Goal: Task Accomplishment & Management: Manage account settings

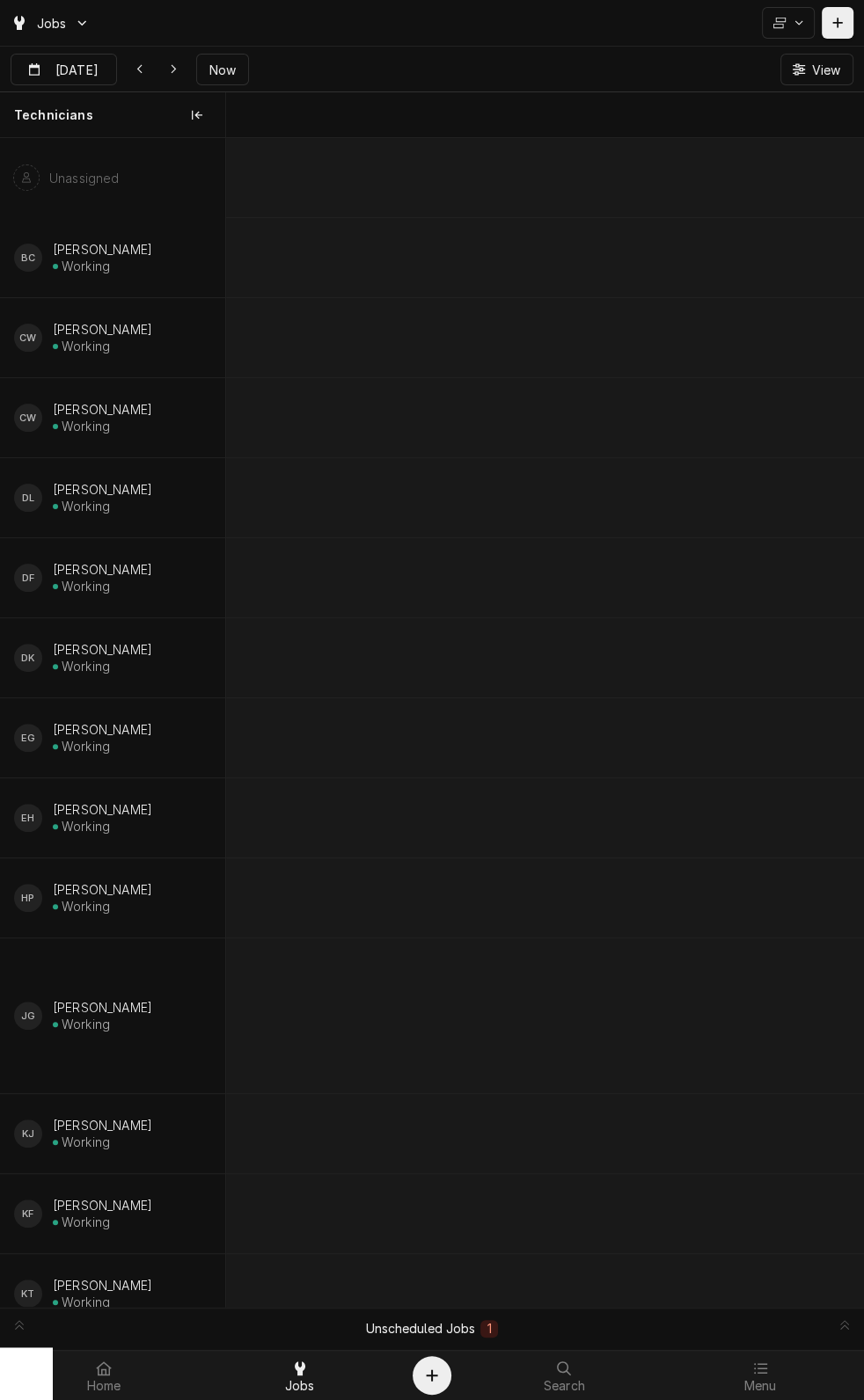
scroll to position [0, 12663]
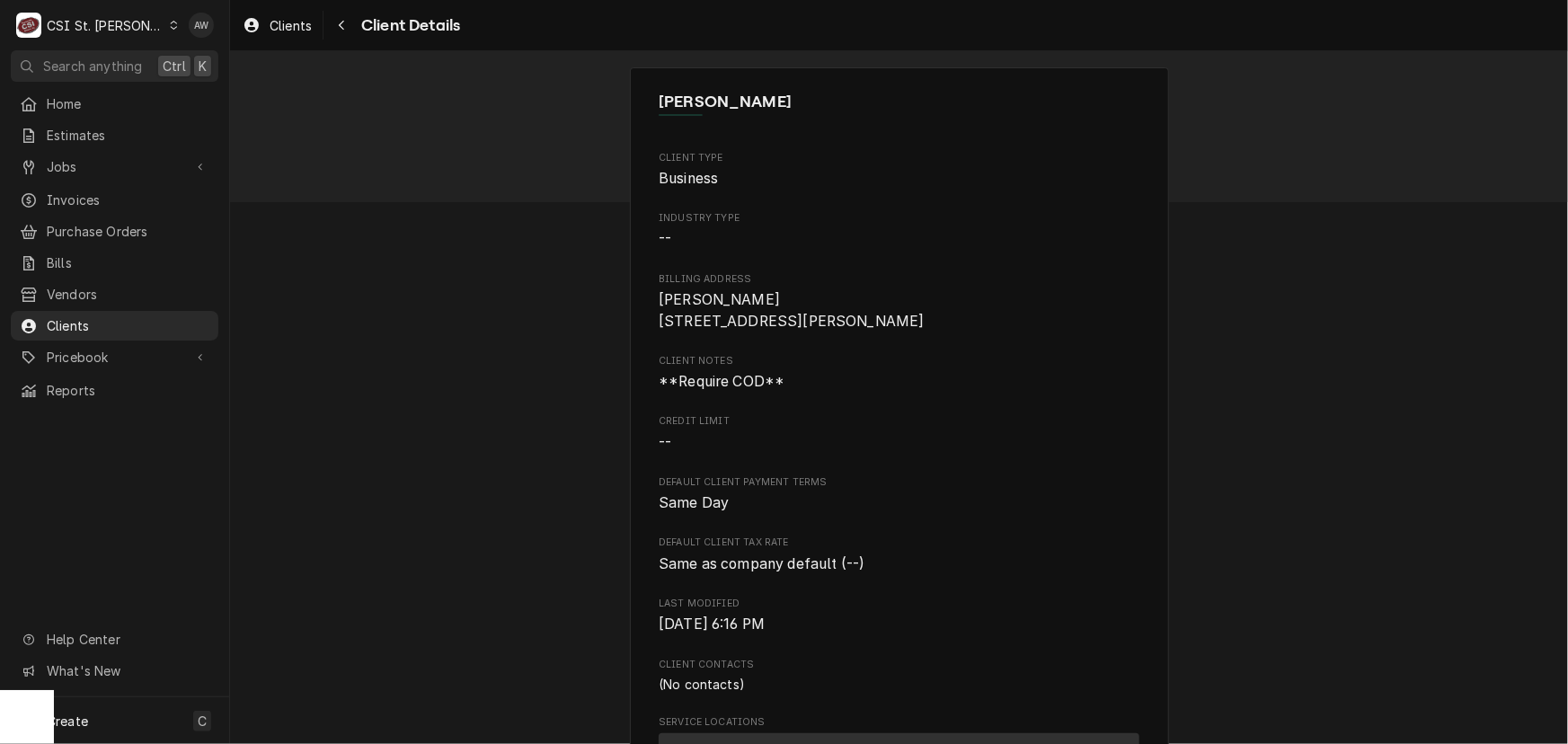
scroll to position [489, 0]
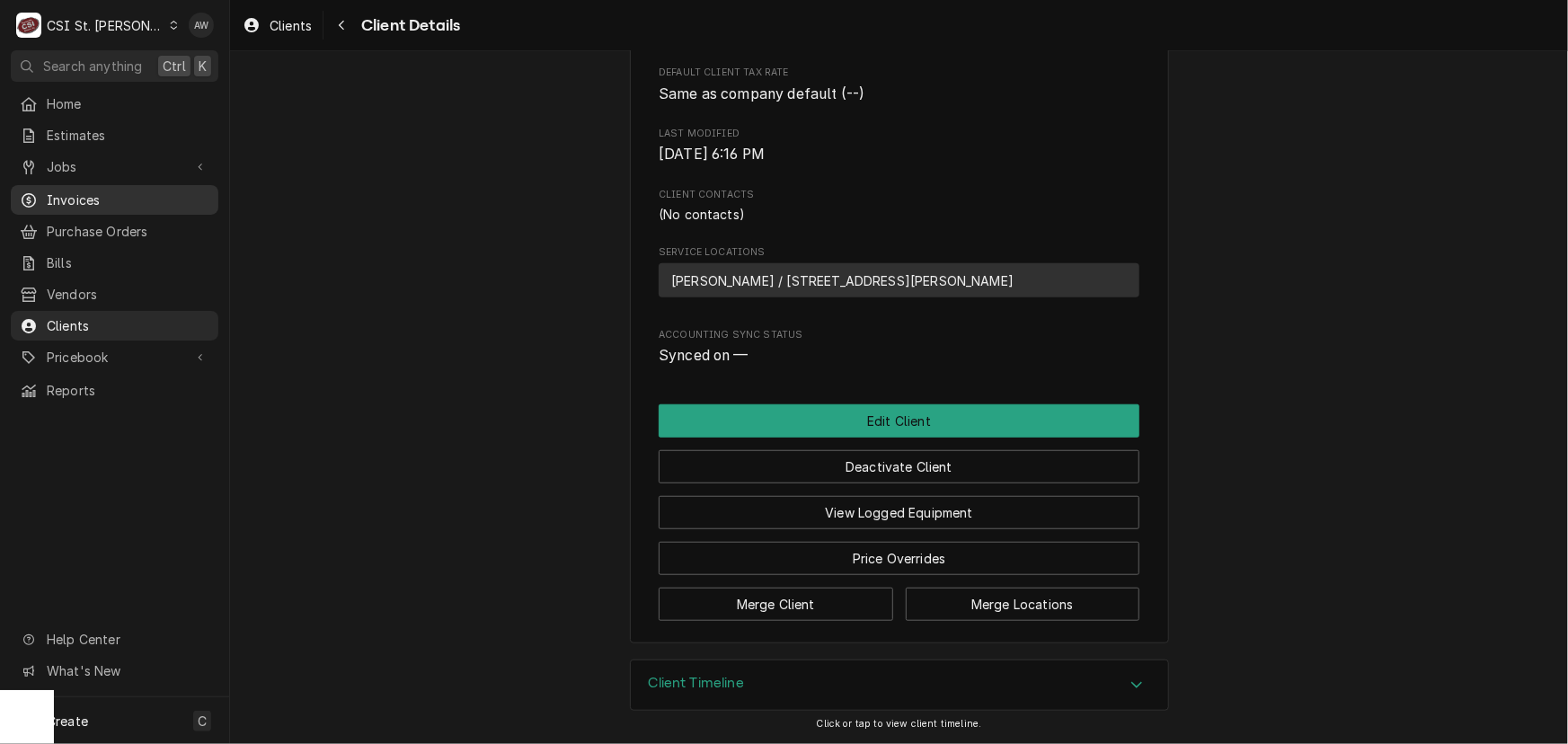
click at [91, 191] on span "Invoices" at bounding box center [128, 200] width 162 height 19
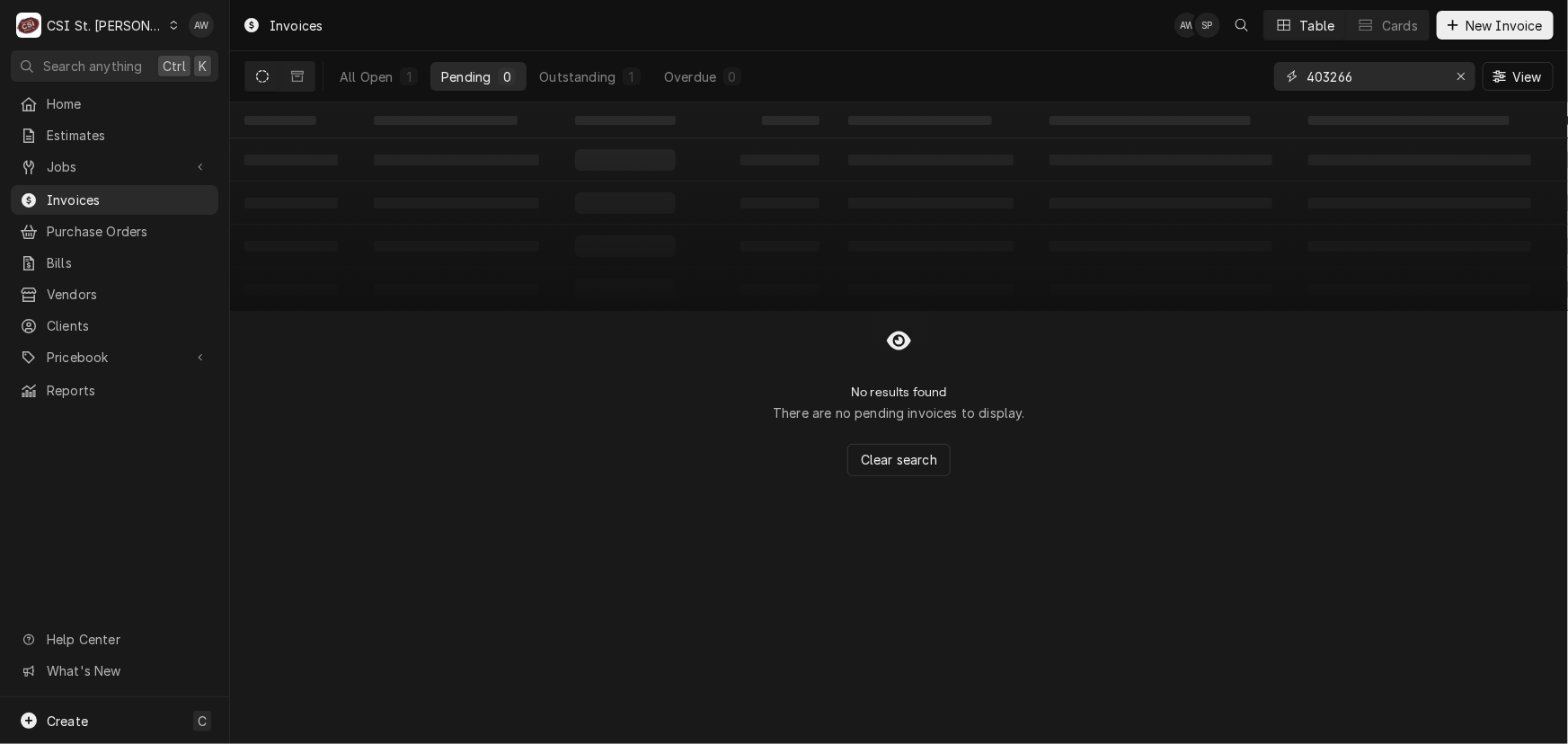
click at [1285, 75] on div "403266" at bounding box center [1375, 76] width 201 height 29
type input "403716"
click at [594, 82] on div "Outstanding" at bounding box center [577, 76] width 76 height 19
click at [694, 74] on div "Overdue" at bounding box center [689, 76] width 52 height 19
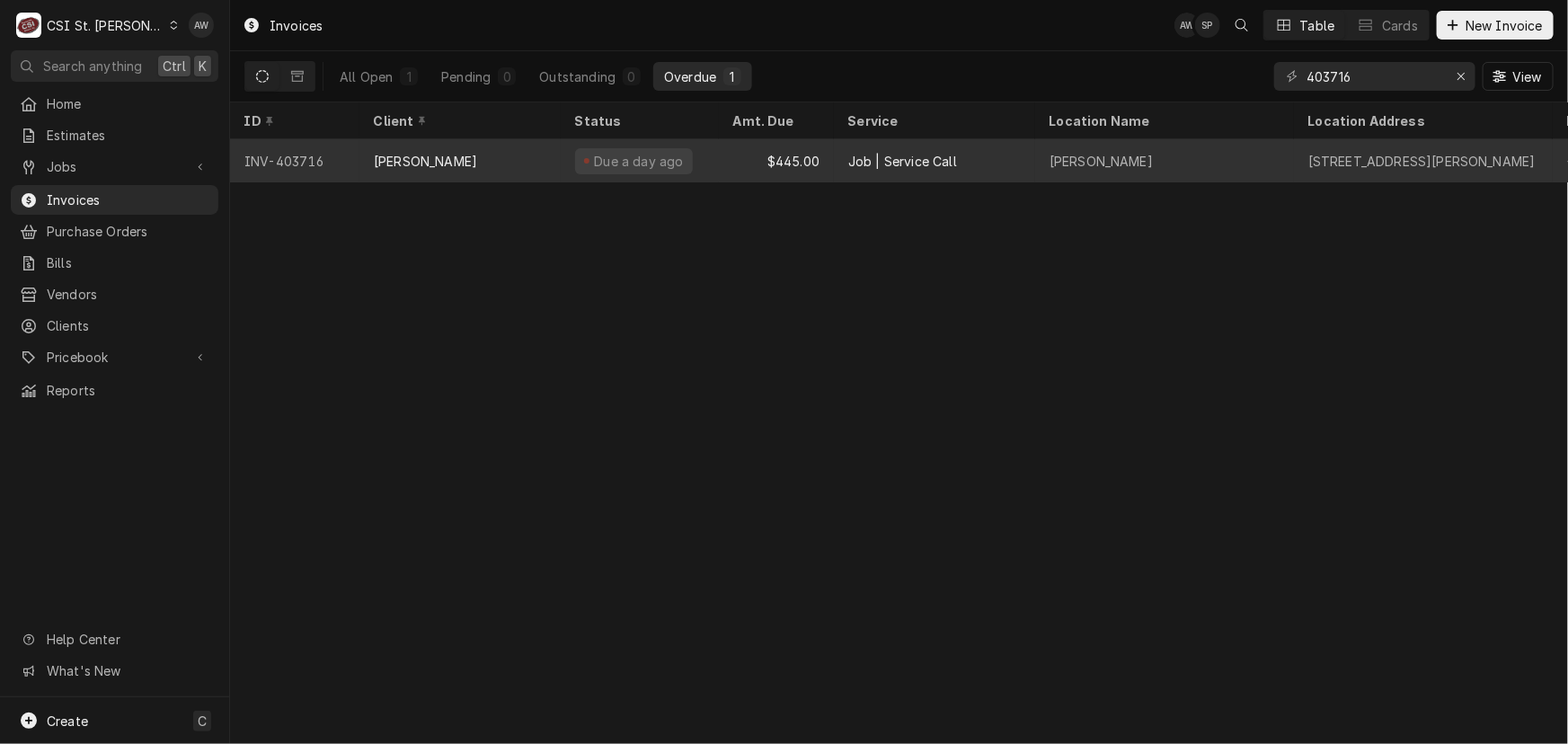
click at [704, 169] on div "Due a day ago" at bounding box center [639, 162] width 158 height 44
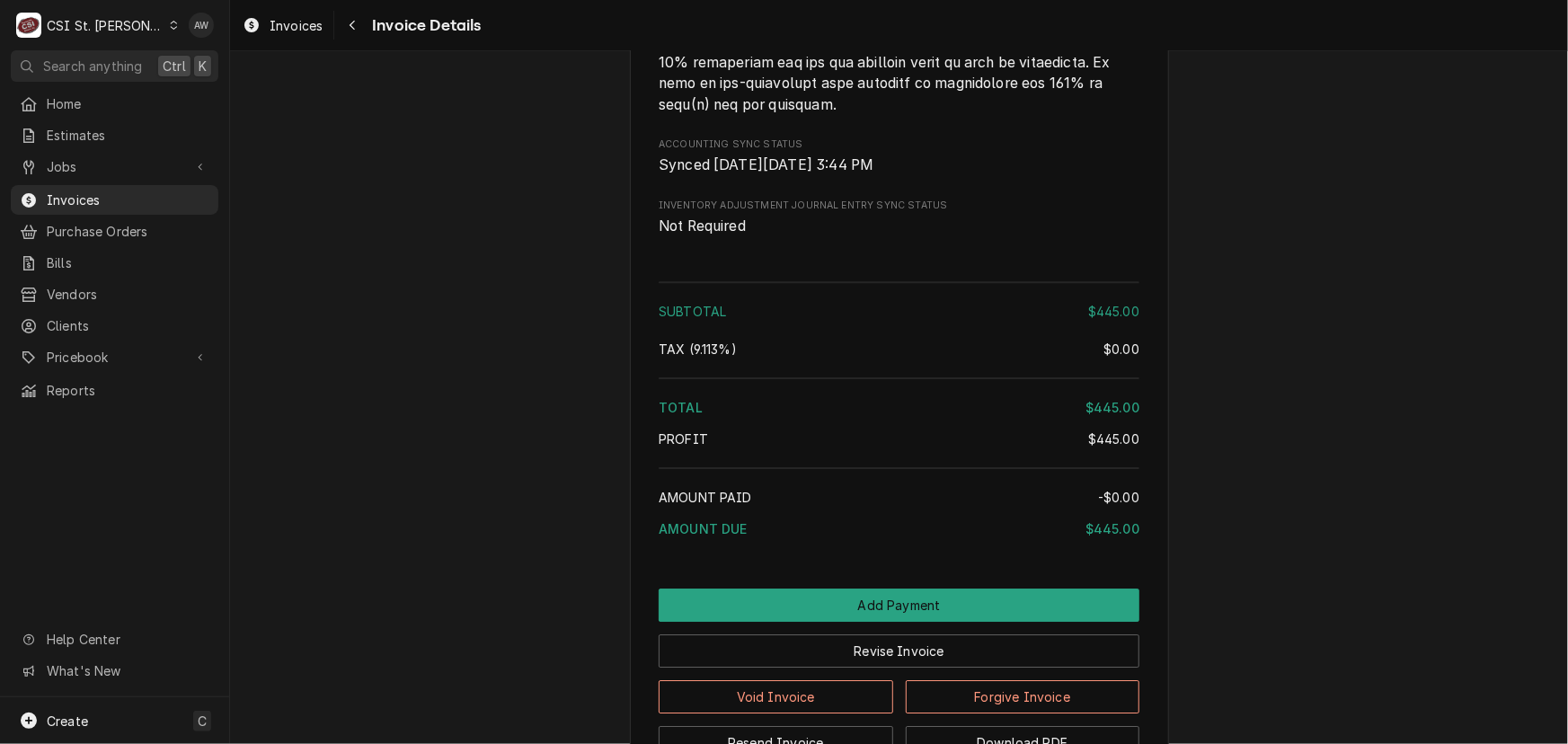
scroll to position [2926, 0]
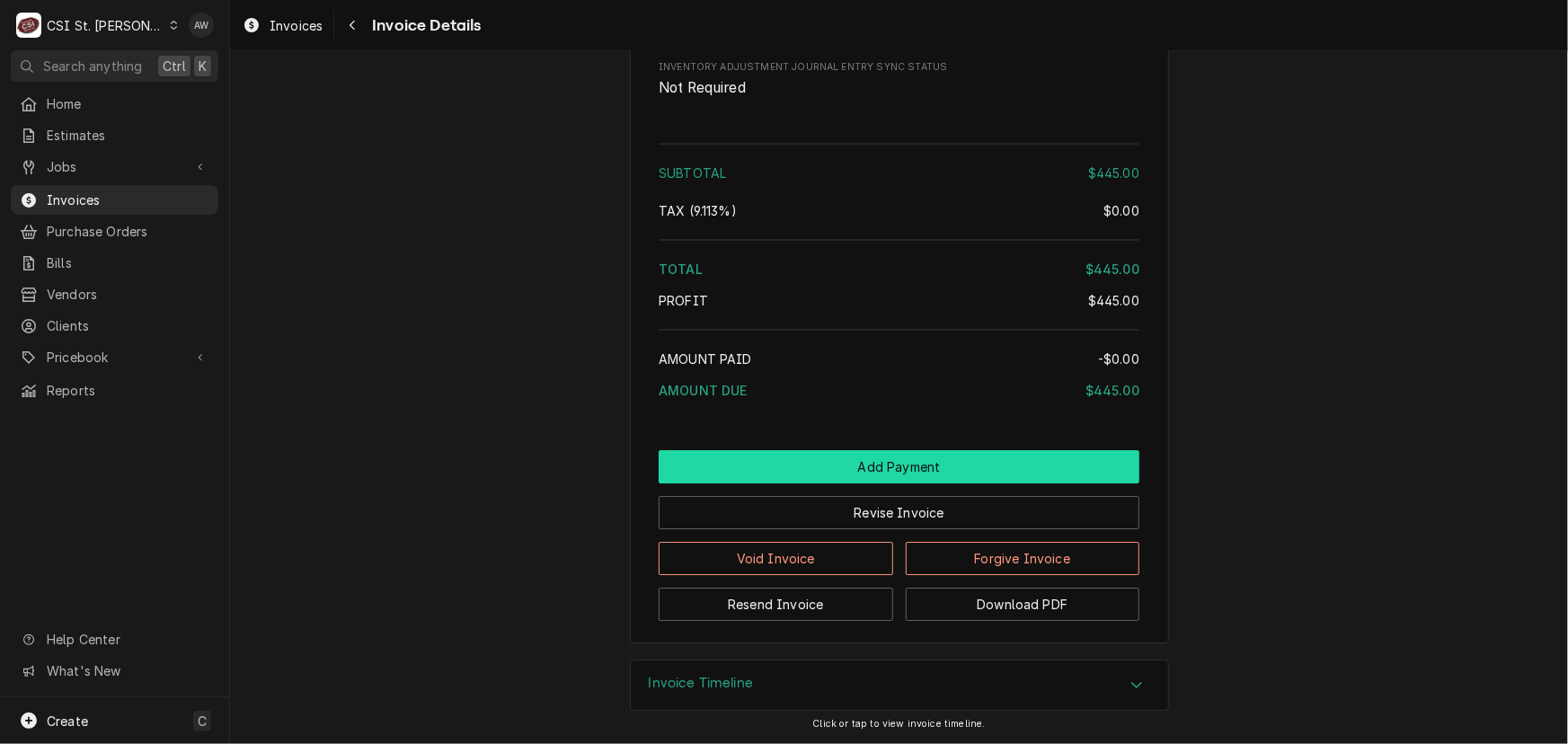
click at [925, 456] on button "Add Payment" at bounding box center [899, 466] width 481 height 34
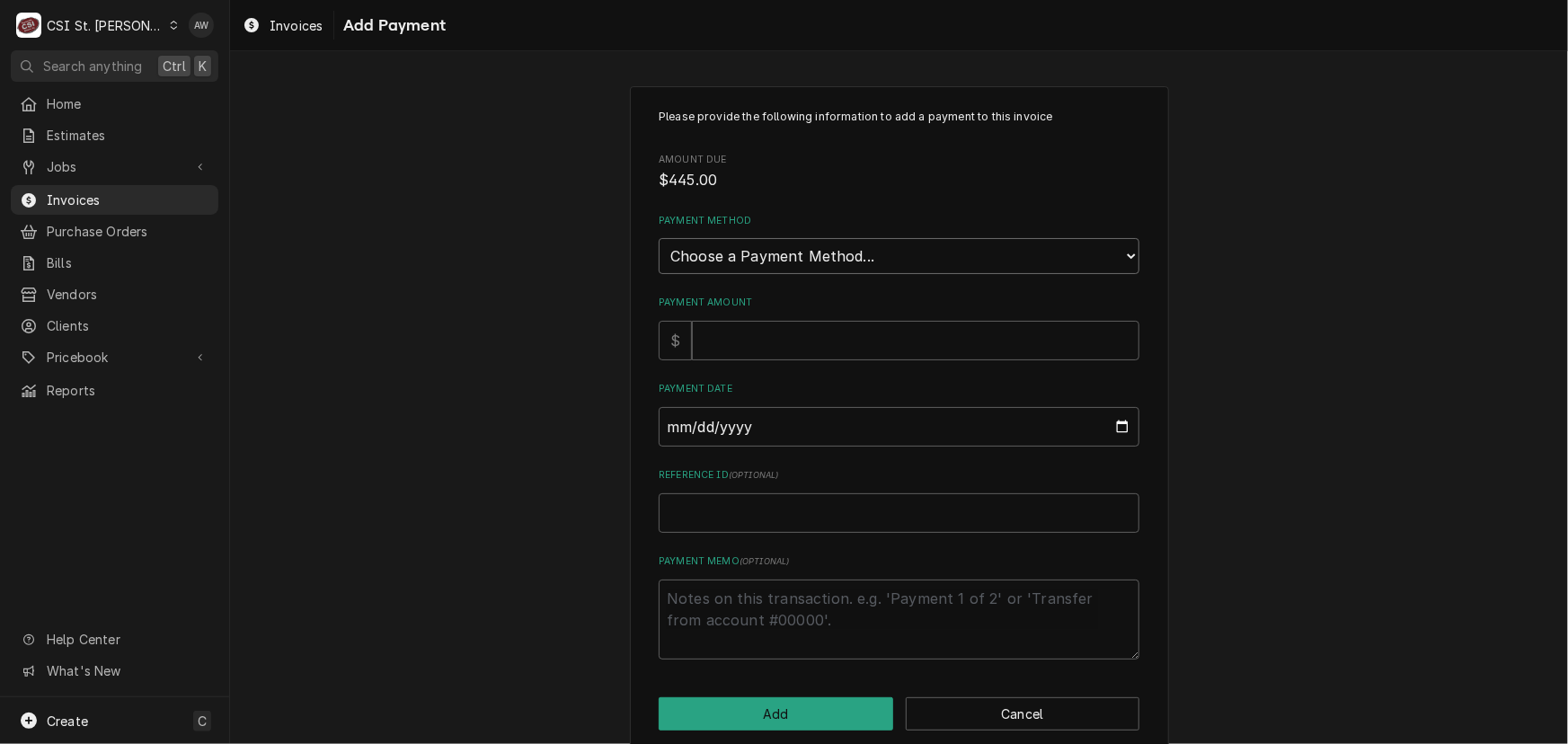
click at [745, 245] on select "Choose a Payment Method... Cash Check Credit/Debit Card ACH/eCheck Other" at bounding box center [899, 257] width 481 height 36
select select "3"
click at [658, 239] on select "Choose a Payment Method... Cash Check Credit/Debit Card ACH/eCheck Other" at bounding box center [899, 257] width 481 height 36
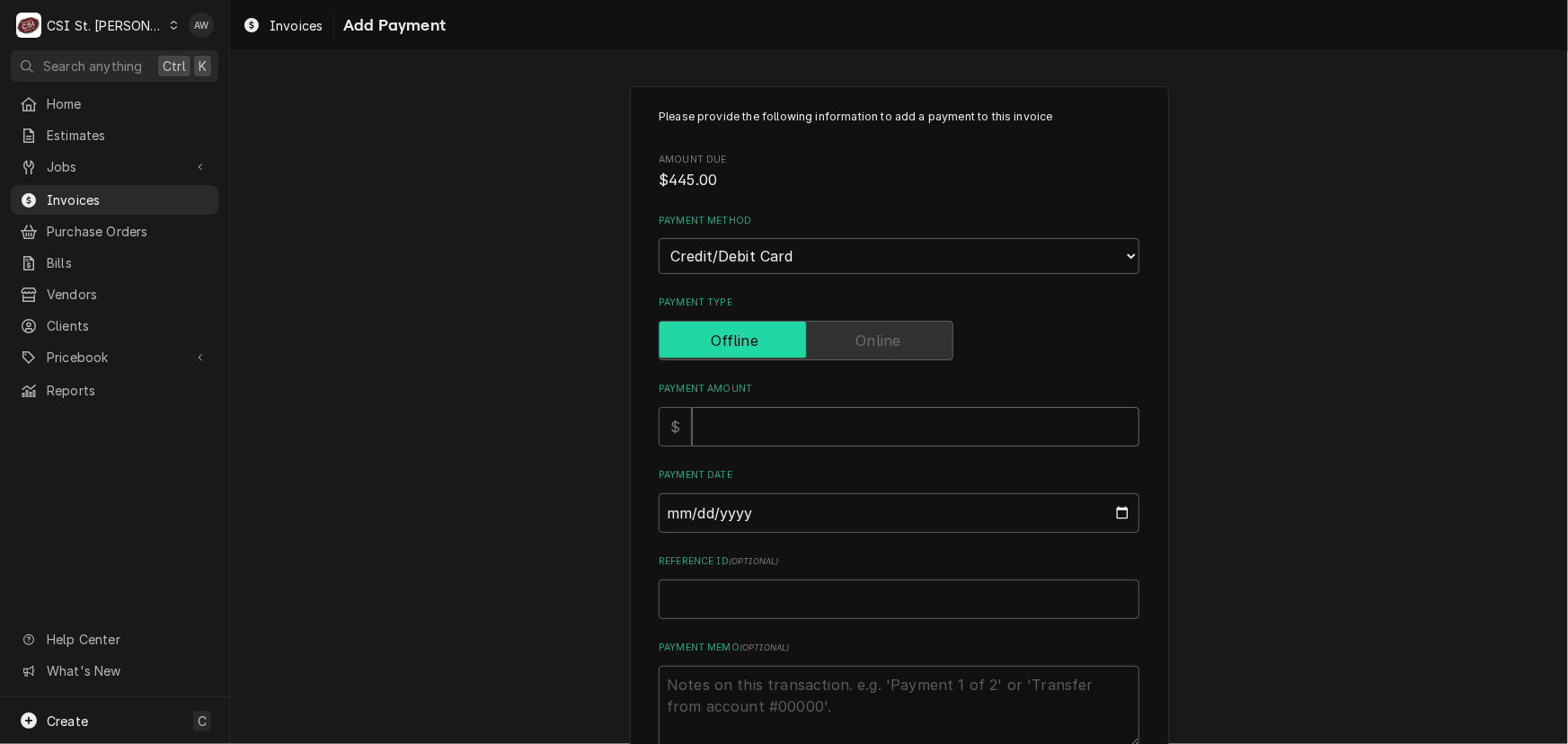
click at [711, 427] on input "Payment Amount" at bounding box center [915, 427] width 447 height 40
type textarea "x"
type input "4"
type textarea "x"
type input "44"
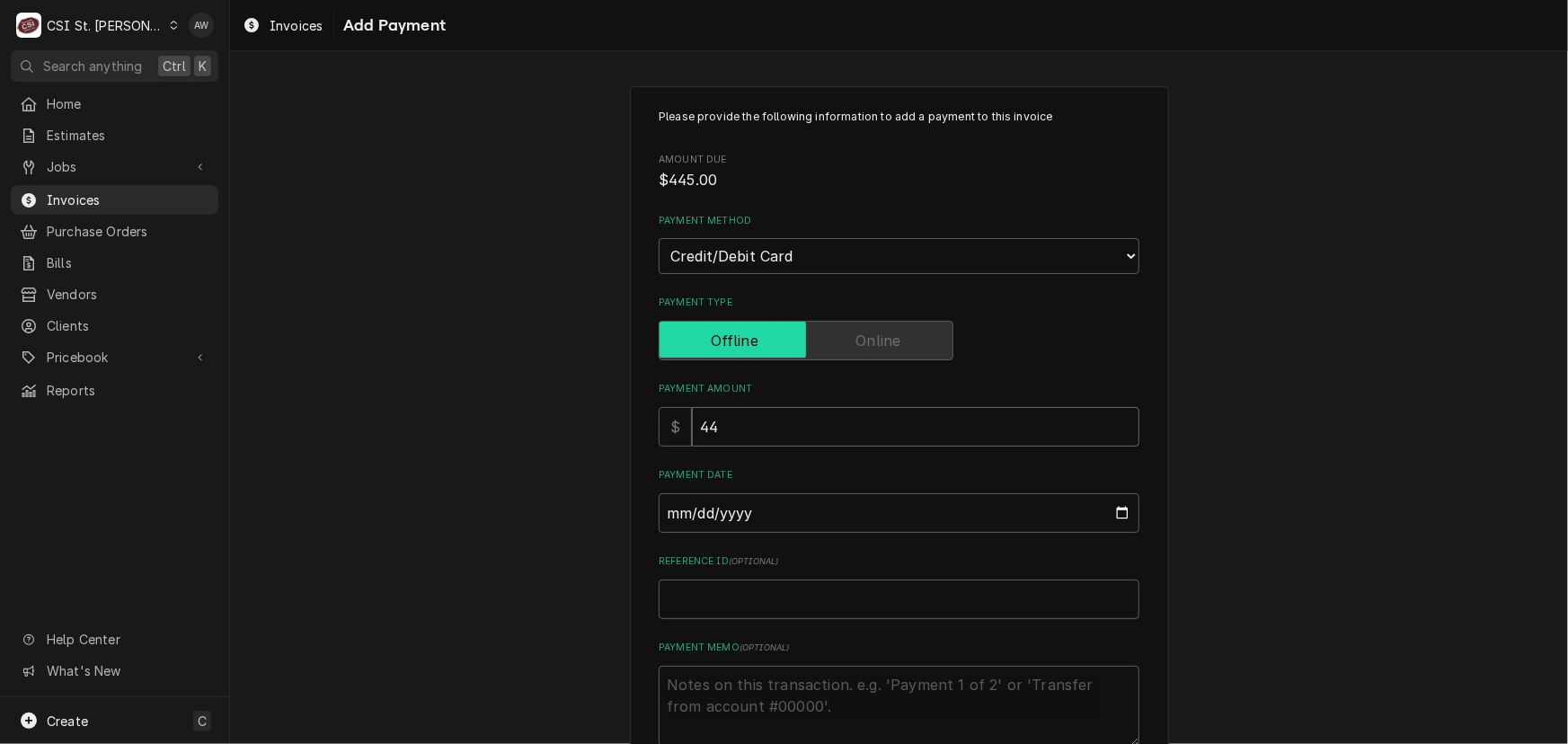
type textarea "x"
type input "445"
type textarea "x"
type input "445.0"
type textarea "x"
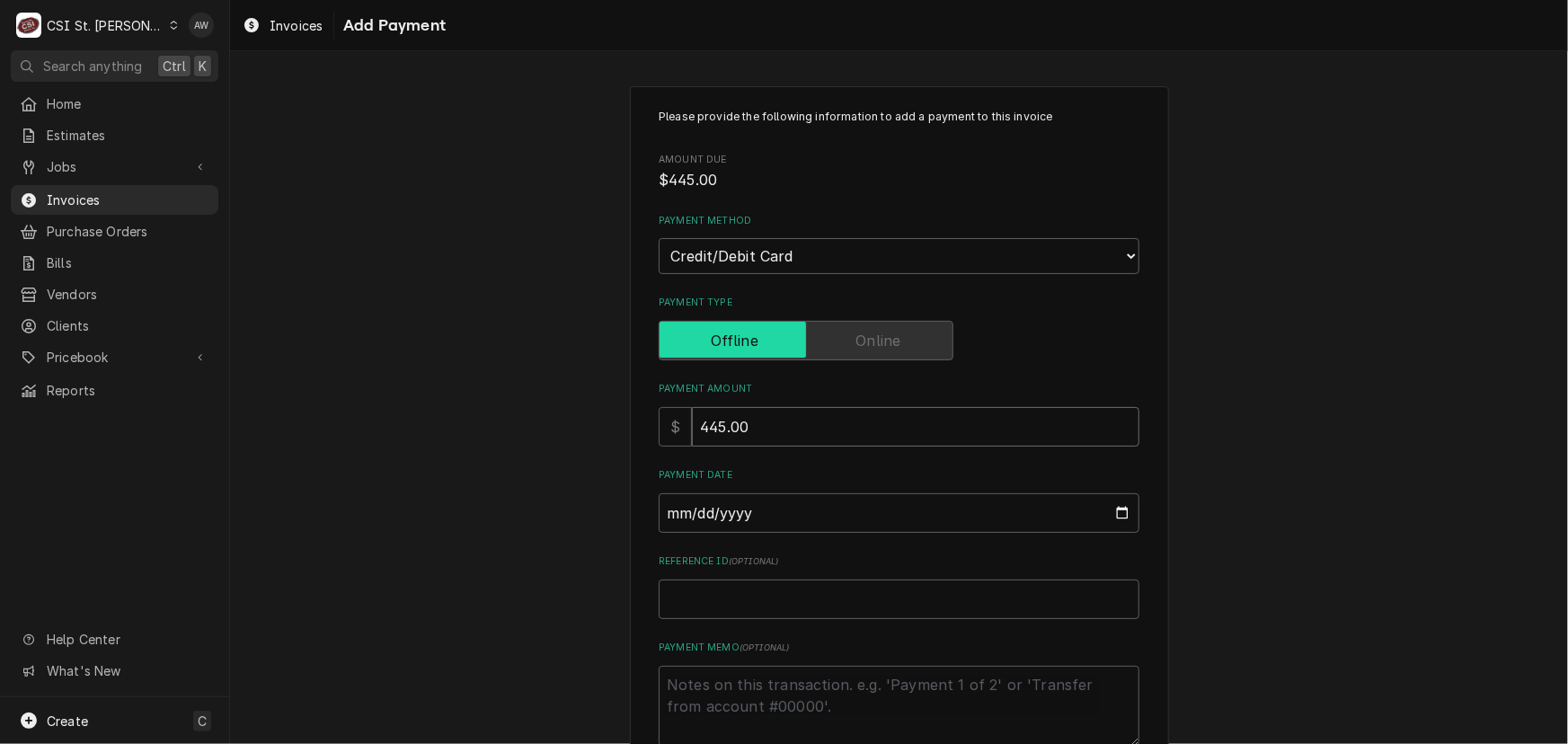
type input "445.00"
click at [1105, 512] on input "Payment Date" at bounding box center [899, 514] width 481 height 40
click at [1116, 513] on input "Payment Date" at bounding box center [899, 514] width 481 height 40
type textarea "x"
type input "2025-09-05"
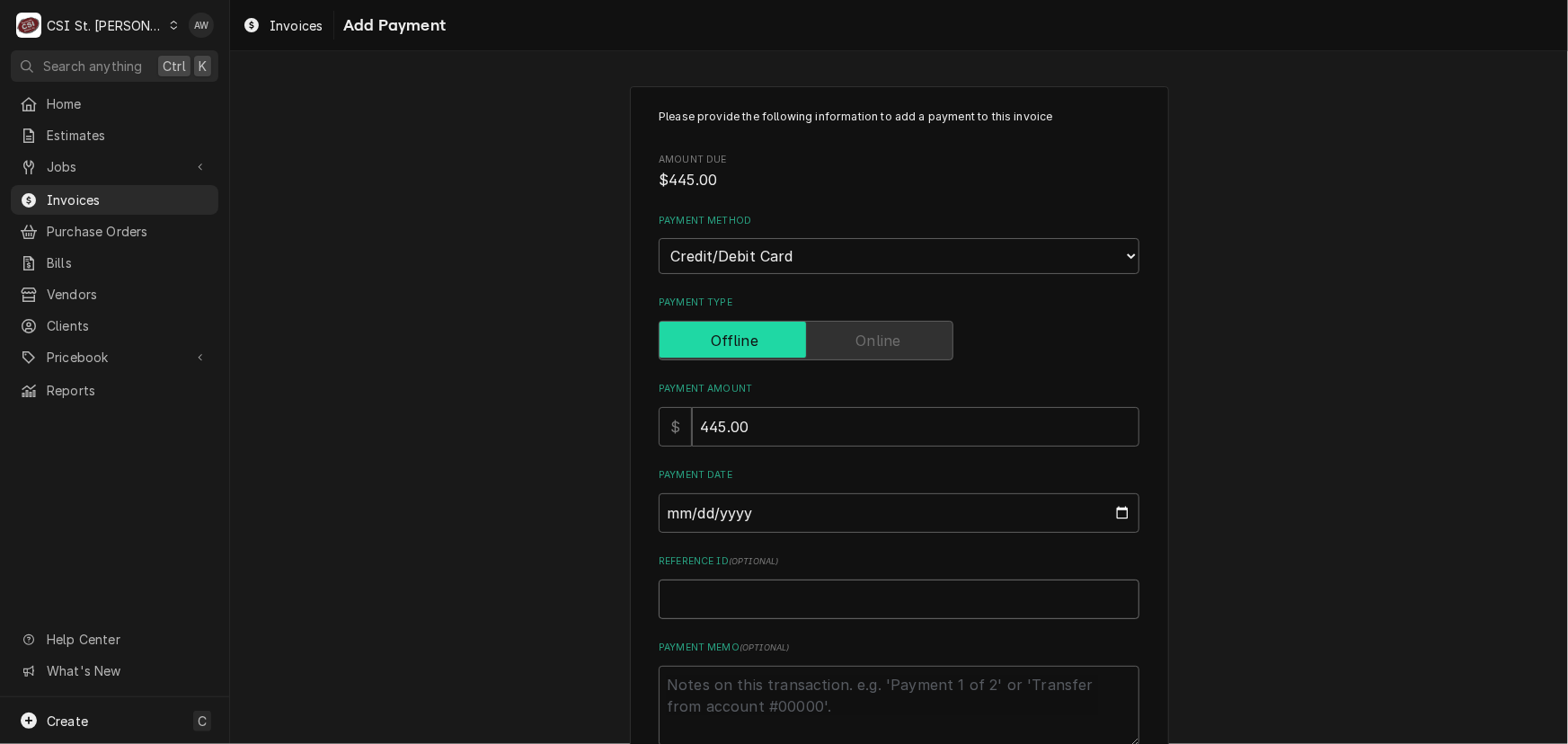
click at [754, 602] on input "Reference ID ( optional )" at bounding box center [899, 600] width 481 height 40
click at [735, 608] on input "Reference ID ( optional )" at bounding box center [899, 600] width 481 height 40
paste input "09674G"
type textarea "x"
type input "09674G"
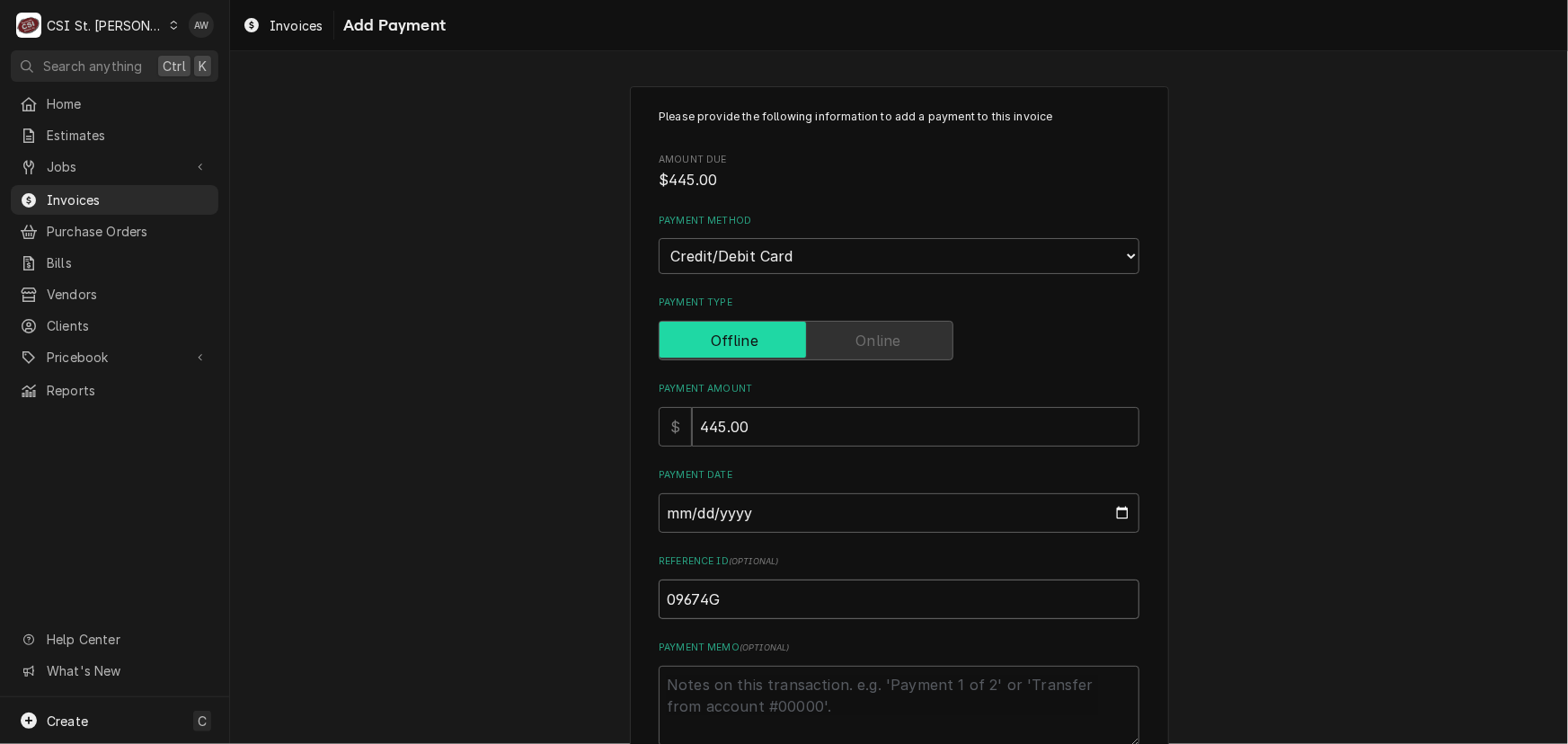
click at [676, 598] on input "09674G" at bounding box center [899, 600] width 481 height 40
type textarea "x"
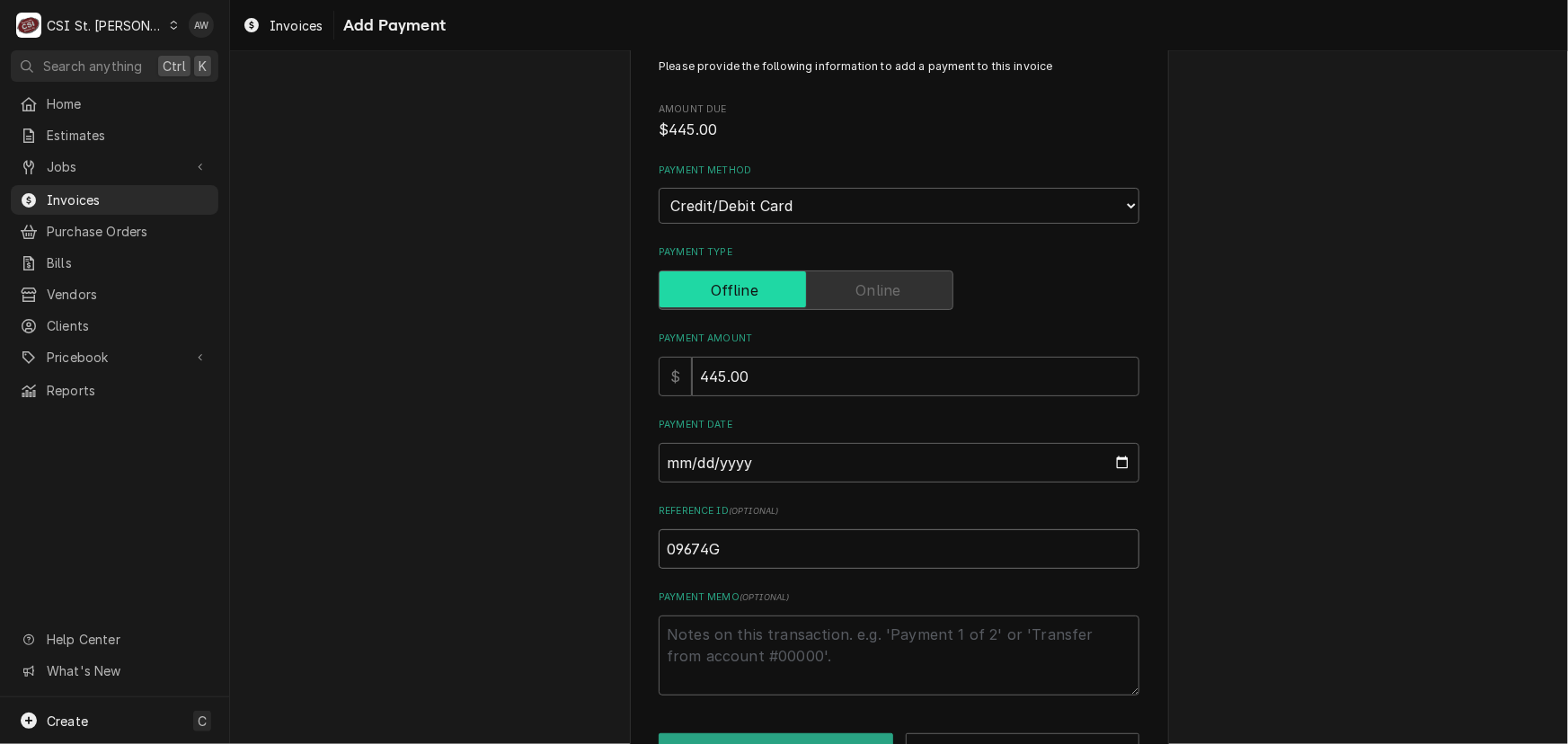
scroll to position [109, 0]
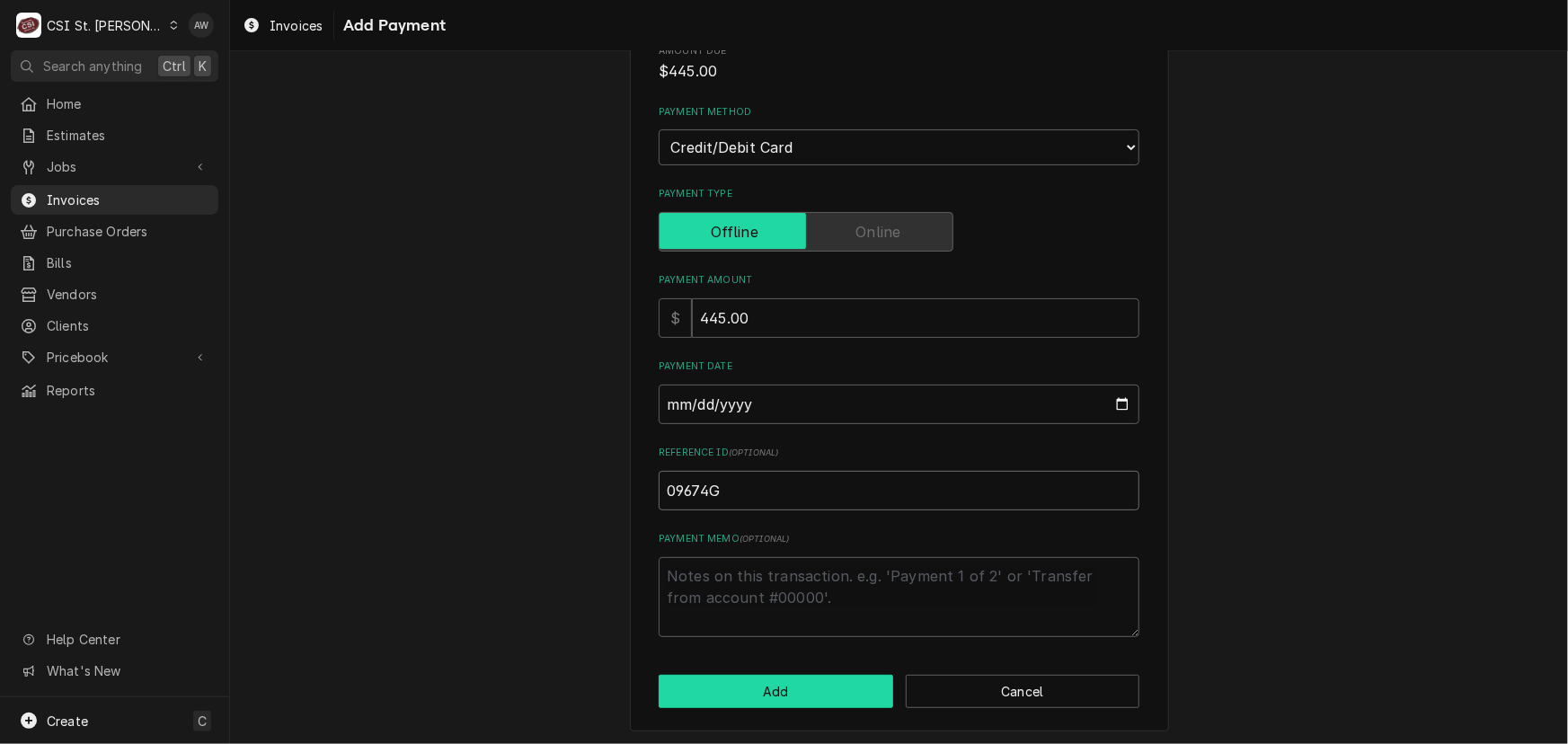
type input "09674G"
click at [814, 677] on button "Add" at bounding box center [775, 691] width 235 height 34
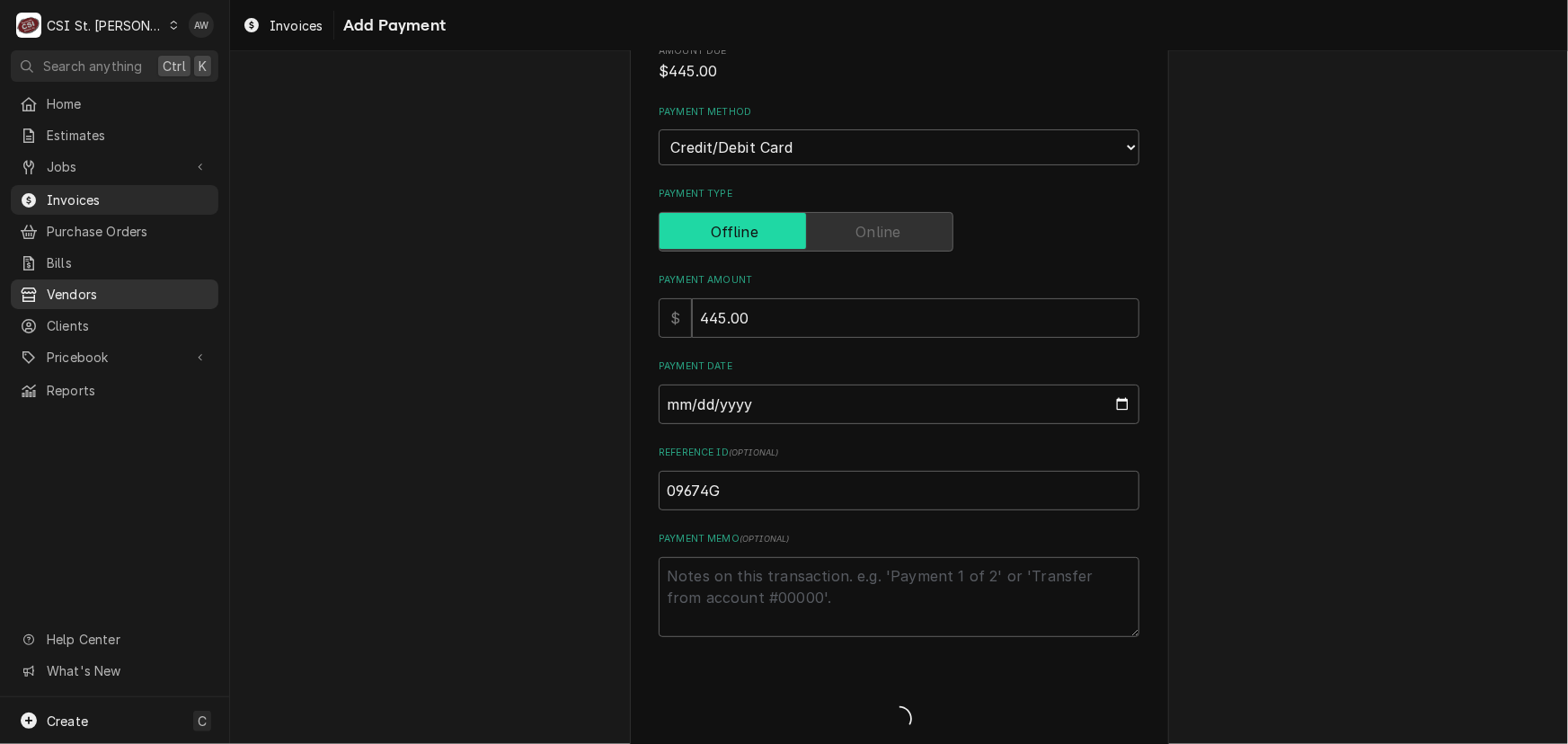
type textarea "x"
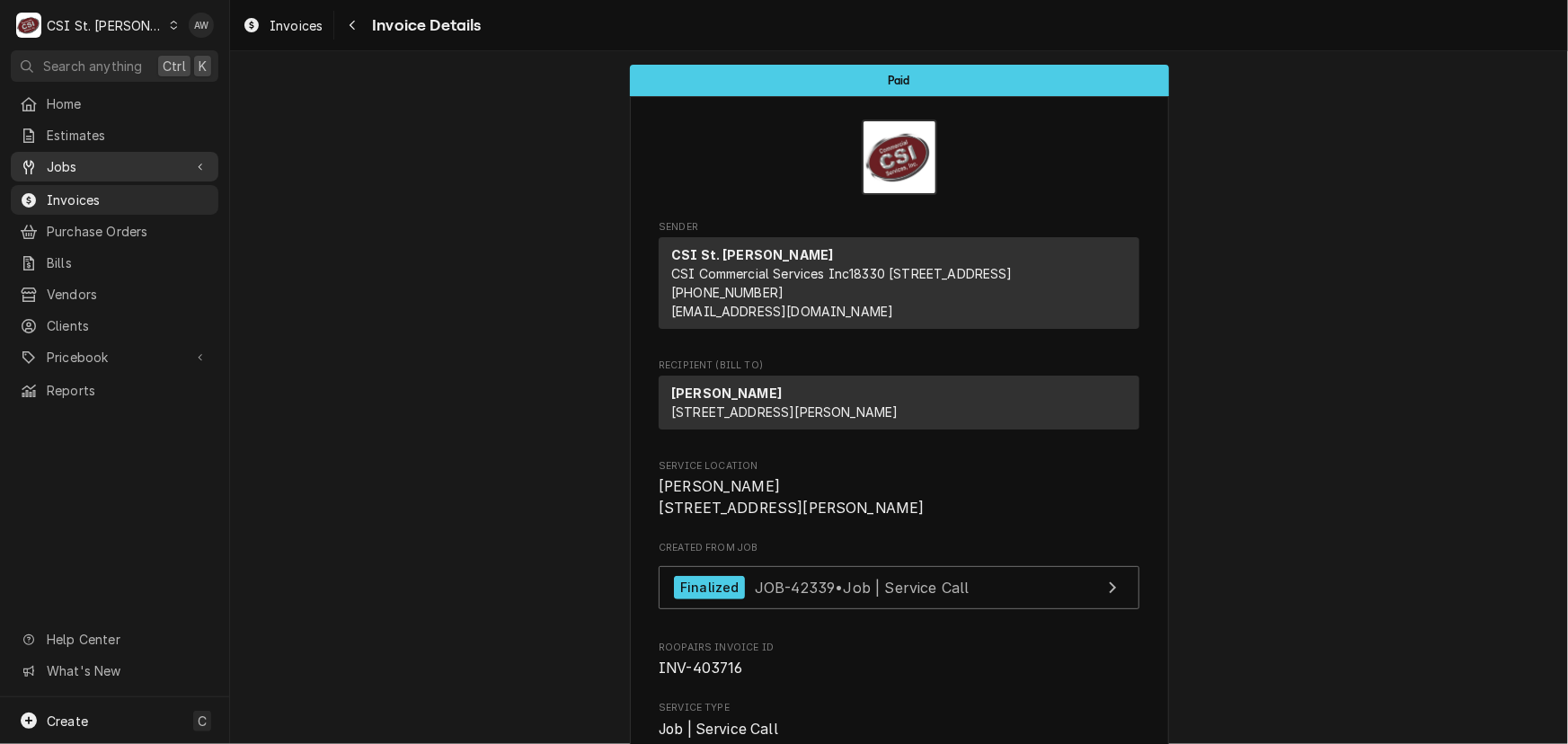
click at [154, 170] on span "Jobs" at bounding box center [115, 166] width 136 height 19
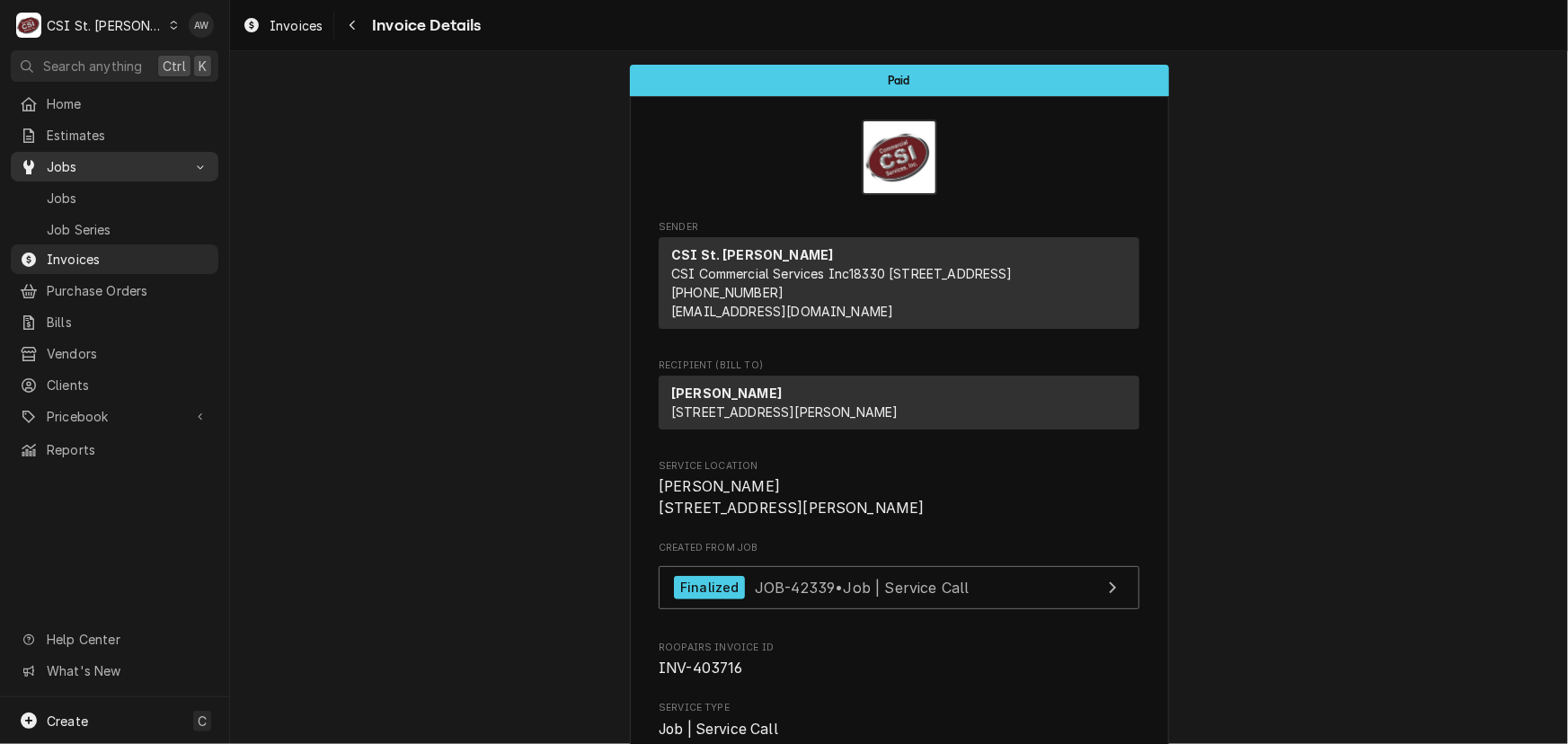
click at [140, 195] on span "Jobs" at bounding box center [128, 198] width 162 height 19
